Goal: Submit feedback/report problem

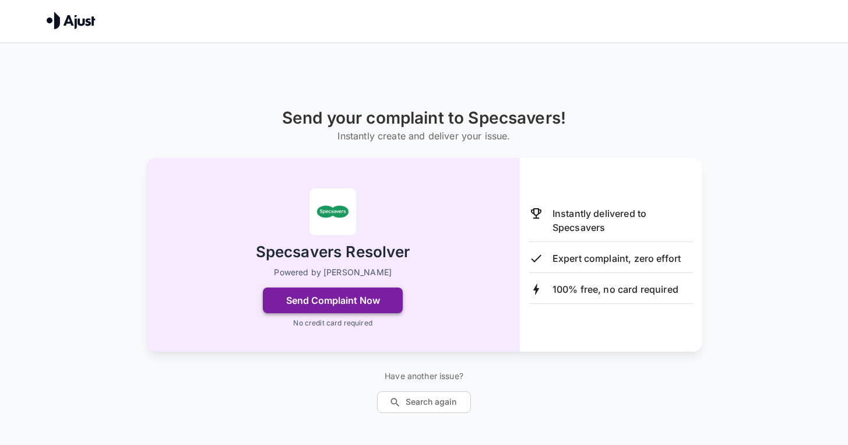
click at [364, 297] on button "Send Complaint Now" at bounding box center [333, 300] width 140 height 26
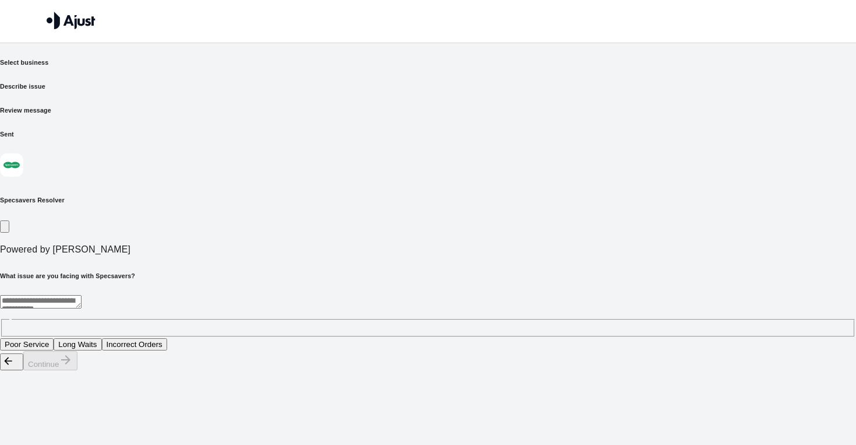
click at [167, 338] on button "Incorrect Orders" at bounding box center [134, 344] width 65 height 12
click at [77, 370] on button "Continue" at bounding box center [50, 360] width 54 height 19
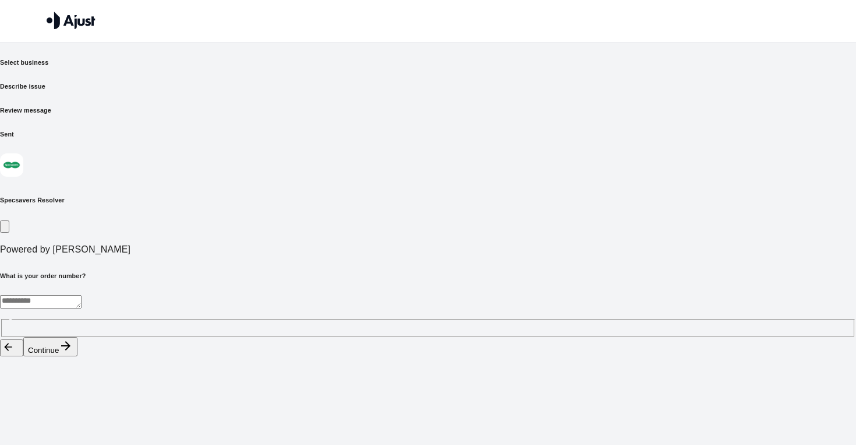
click at [82, 295] on textarea at bounding box center [41, 301] width 82 height 13
click at [77, 356] on button "Continue" at bounding box center [50, 346] width 54 height 19
click at [77, 370] on button "Continue" at bounding box center [50, 360] width 54 height 19
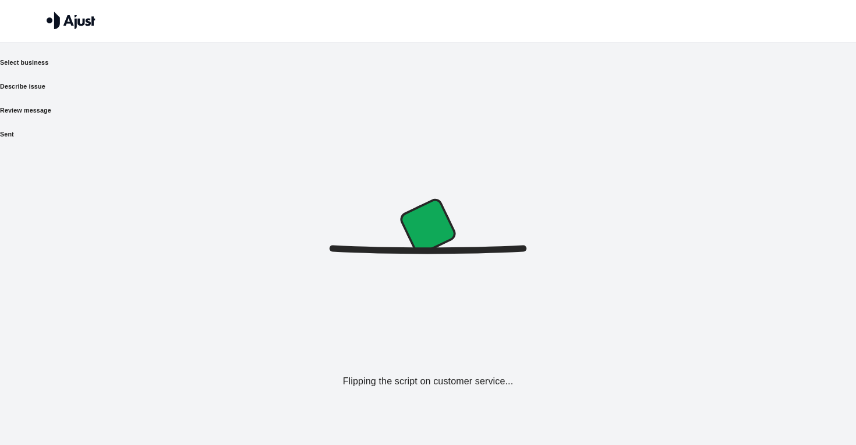
click at [214, 67] on h6 "Select business" at bounding box center [428, 62] width 856 height 9
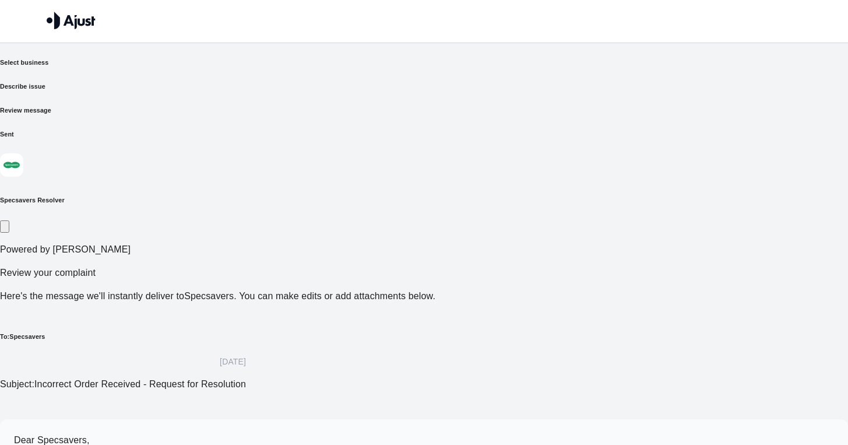
click at [357, 82] on h6 "Describe issue" at bounding box center [424, 86] width 848 height 9
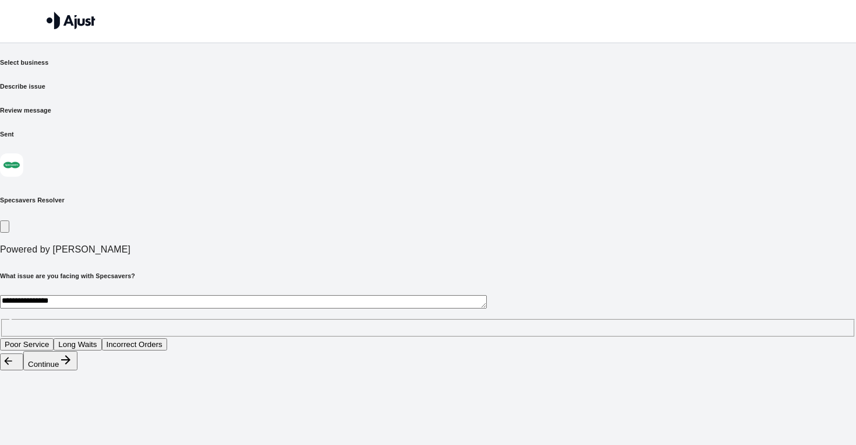
click at [167, 338] on button "Incorrect Orders" at bounding box center [134, 344] width 65 height 12
click at [77, 370] on button "Continue" at bounding box center [50, 360] width 54 height 19
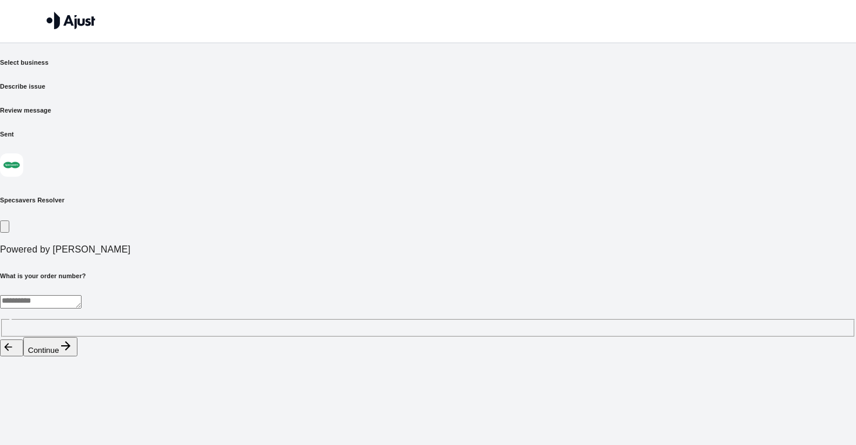
click at [77, 356] on button "Continue" at bounding box center [50, 346] width 54 height 19
click at [77, 370] on button "Continue" at bounding box center [50, 360] width 54 height 19
click at [121, 338] on button "Replacement order" at bounding box center [83, 344] width 75 height 12
click at [77, 370] on button "Continue" at bounding box center [50, 360] width 54 height 19
